Goal: Find specific page/section: Find specific page/section

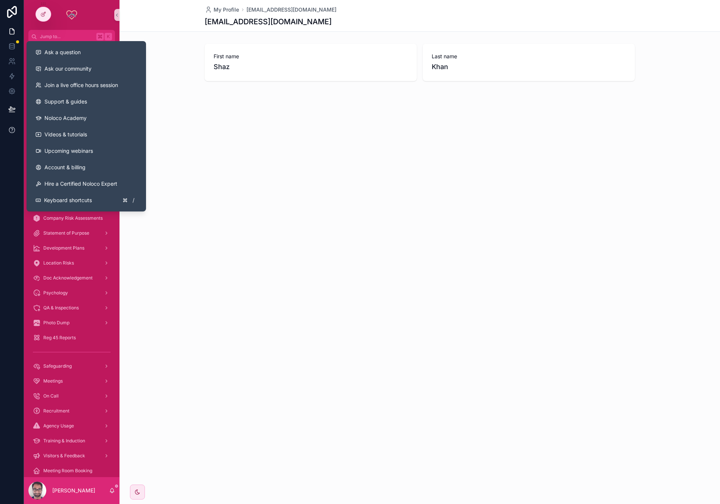
click at [15, 128] on icon at bounding box center [11, 129] width 7 height 7
click at [68, 54] on span "Ask a question" at bounding box center [62, 52] width 36 height 7
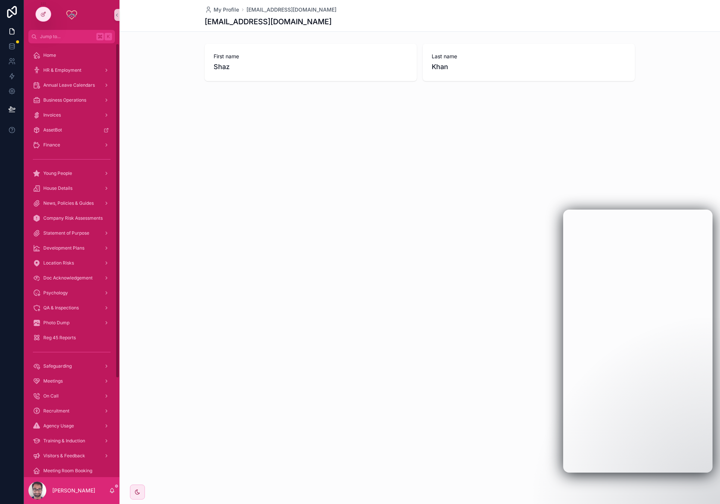
click at [379, 296] on div "My Profile [EMAIL_ADDRESS][DOMAIN_NAME] [EMAIL_ADDRESS][DOMAIN_NAME] First name…" at bounding box center [419, 252] width 600 height 504
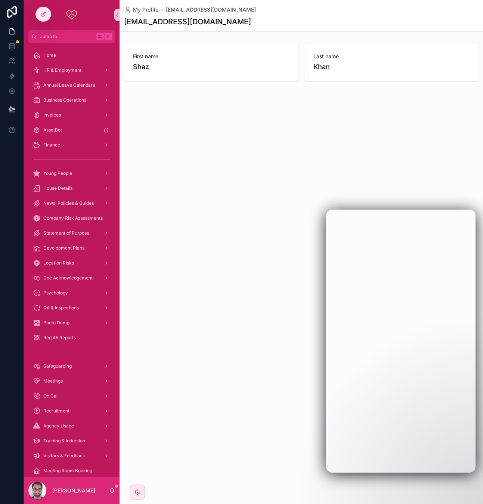
click at [249, 148] on div "My Profile [EMAIL_ADDRESS][DOMAIN_NAME] [EMAIL_ADDRESS][DOMAIN_NAME] First name…" at bounding box center [300, 252] width 363 height 504
click at [54, 178] on div "Young People" at bounding box center [72, 173] width 78 height 12
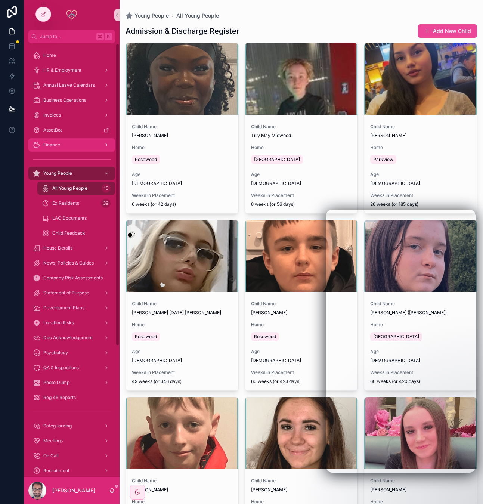
click at [58, 139] on div "Finance" at bounding box center [72, 145] width 78 height 12
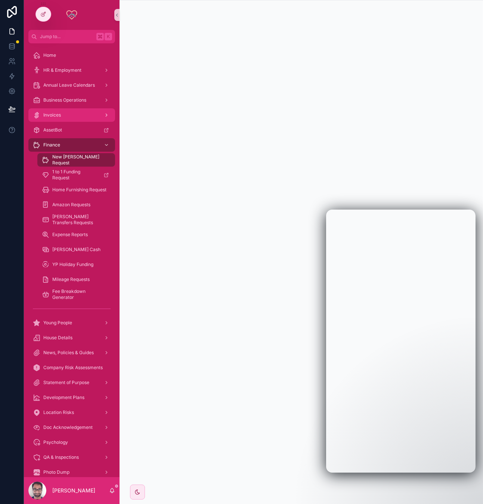
click at [57, 116] on span "Invoices" at bounding box center [52, 115] width 18 height 6
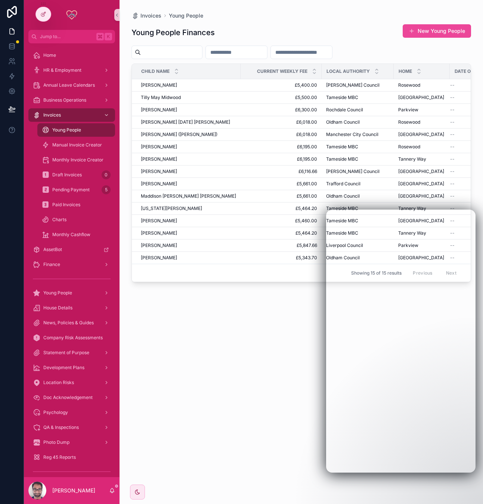
click at [64, 227] on div "Monthly Cashflow" at bounding box center [76, 234] width 87 height 15
click at [67, 234] on span "Monthly Cashflow" at bounding box center [71, 235] width 38 height 6
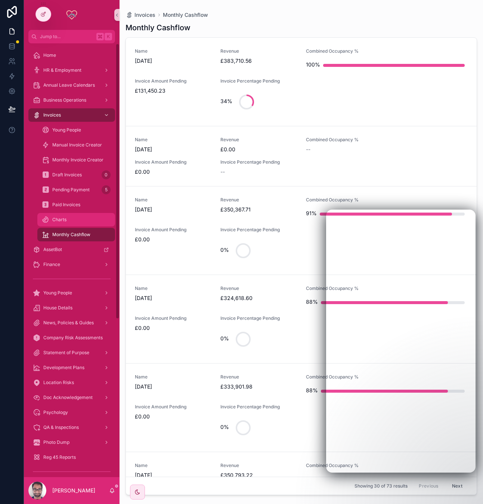
click at [75, 214] on div "Charts" at bounding box center [76, 220] width 69 height 12
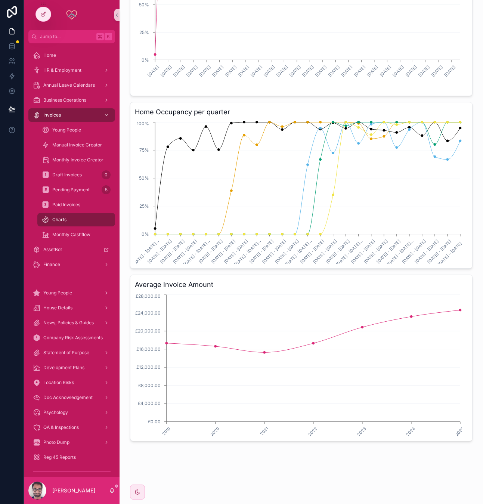
scroll to position [121, 0]
